Goal: Browse casually

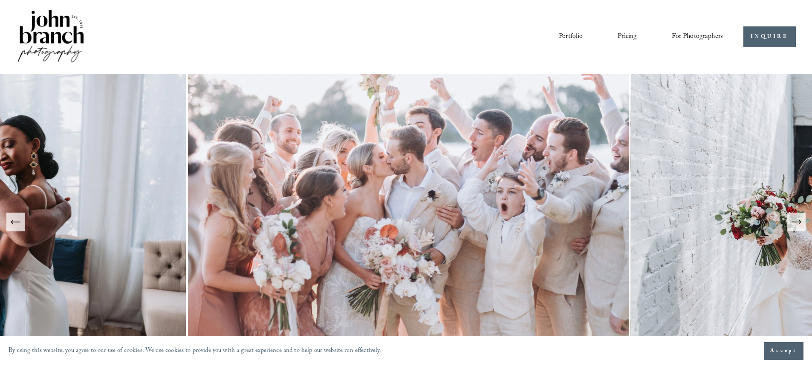
click at [566, 34] on link "Portfolio" at bounding box center [571, 36] width 24 height 15
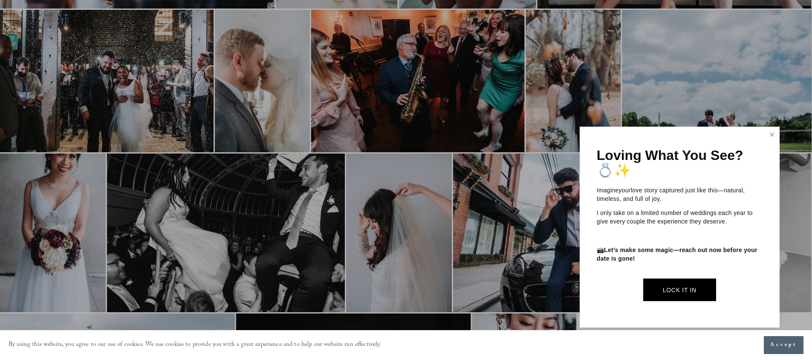
scroll to position [554, 0]
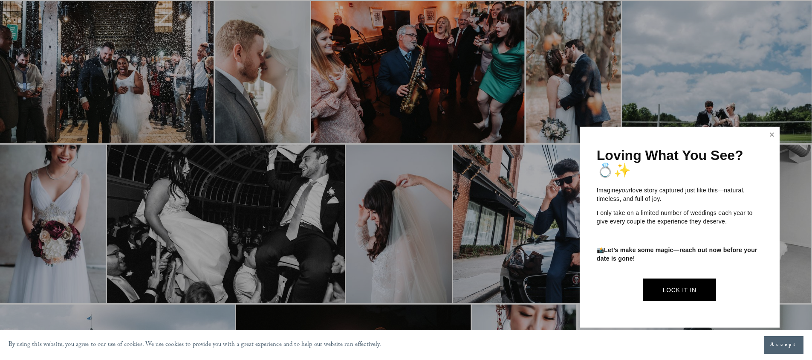
click at [776, 131] on link "Close" at bounding box center [772, 135] width 13 height 14
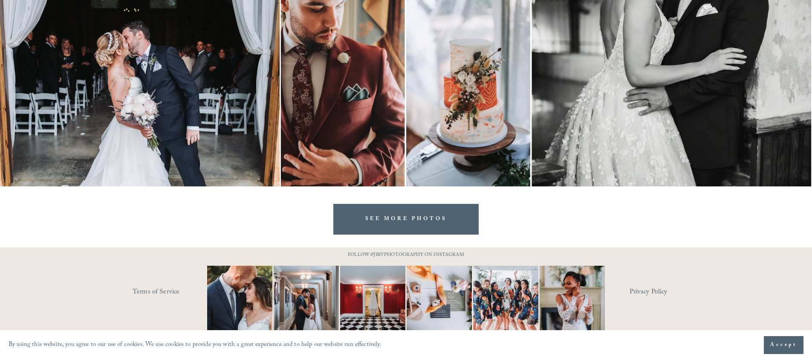
scroll to position [1749, 0]
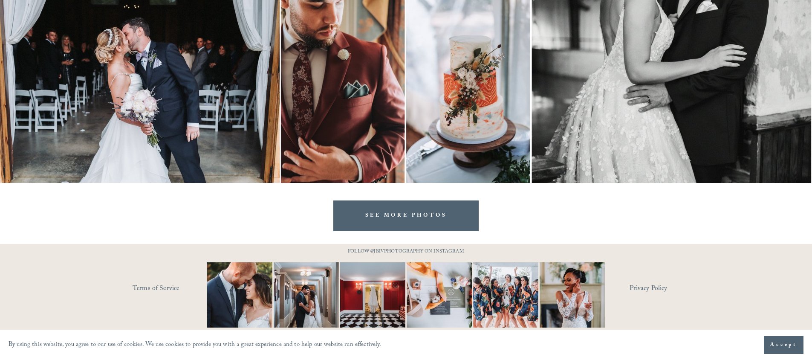
click at [385, 211] on link "SEE MORE PHOTOS" at bounding box center [407, 215] width 146 height 30
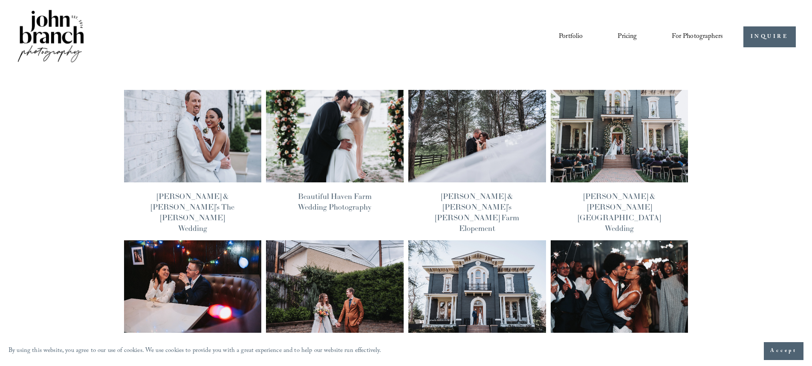
click at [184, 155] on img at bounding box center [192, 136] width 139 height 93
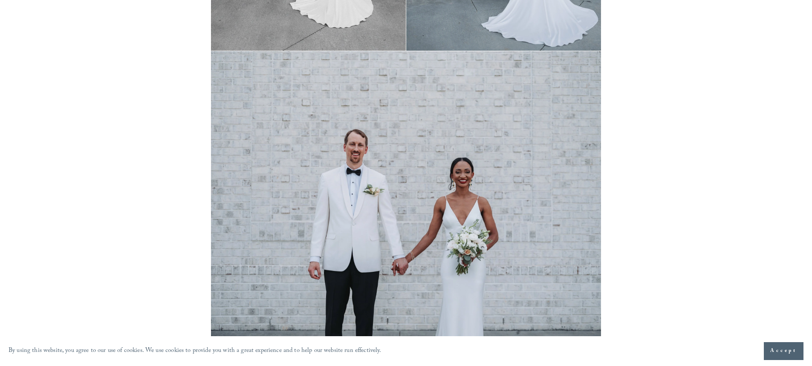
scroll to position [6909, 0]
